Goal: Use online tool/utility

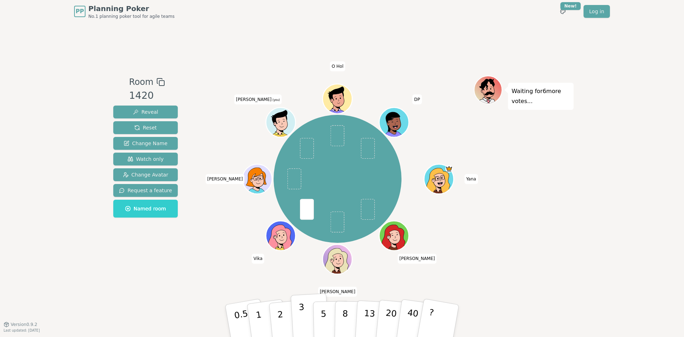
click at [299, 320] on button "3" at bounding box center [310, 321] width 39 height 56
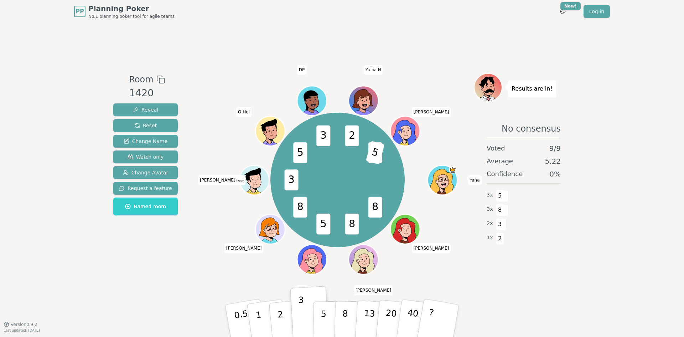
drag, startPoint x: 231, startPoint y: 275, endPoint x: 168, endPoint y: 270, distance: 63.3
click at [169, 271] on div "Room 1420 Reveal Reset Change Name Watch only Change Avatar Request a feature N…" at bounding box center [146, 173] width 70 height 201
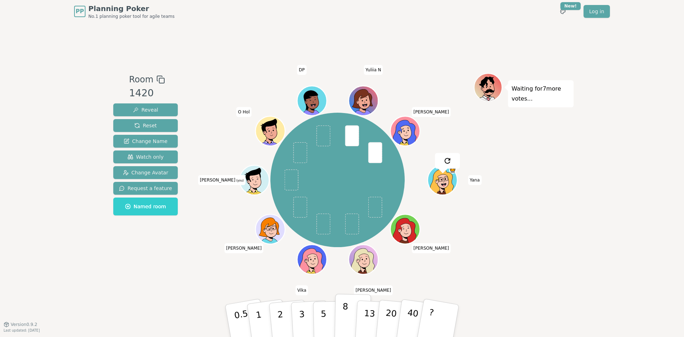
click at [344, 313] on p "8" at bounding box center [345, 320] width 6 height 39
click at [322, 326] on p "5" at bounding box center [324, 321] width 6 height 39
click at [301, 325] on p "3" at bounding box center [303, 321] width 8 height 39
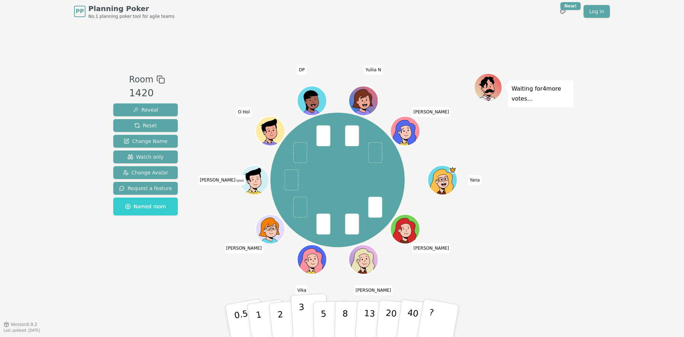
click at [304, 325] on p "3" at bounding box center [303, 321] width 8 height 39
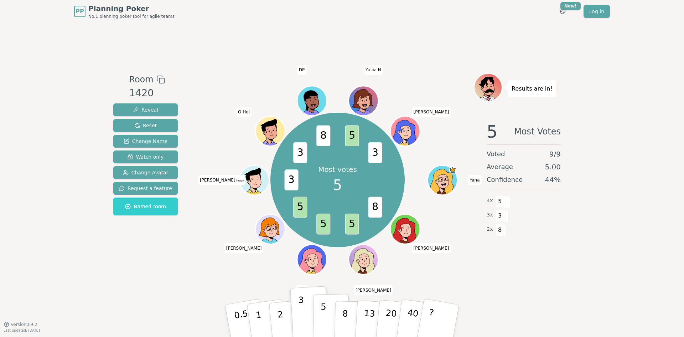
click at [324, 314] on p "5" at bounding box center [324, 321] width 6 height 39
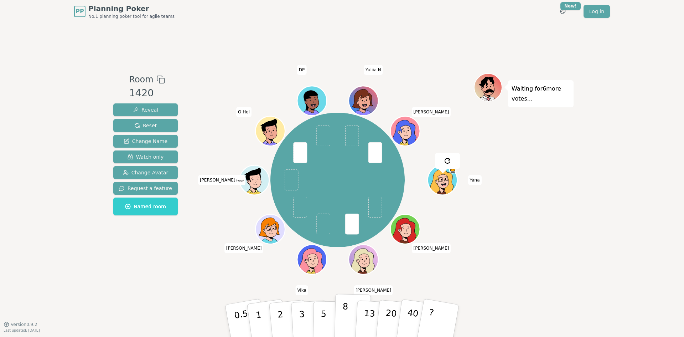
click at [349, 318] on button "8" at bounding box center [353, 321] width 37 height 54
click at [324, 316] on p "5" at bounding box center [324, 321] width 6 height 39
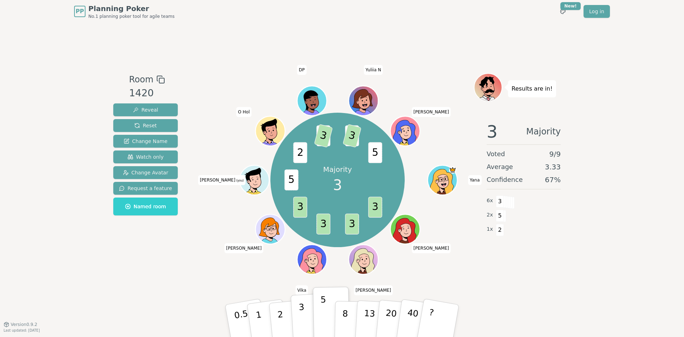
click at [302, 308] on p "3" at bounding box center [303, 321] width 8 height 39
